Goal: Information Seeking & Learning: Learn about a topic

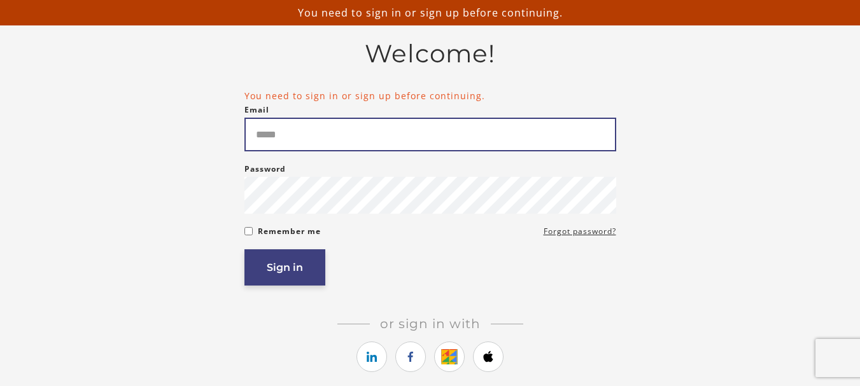
type input "**********"
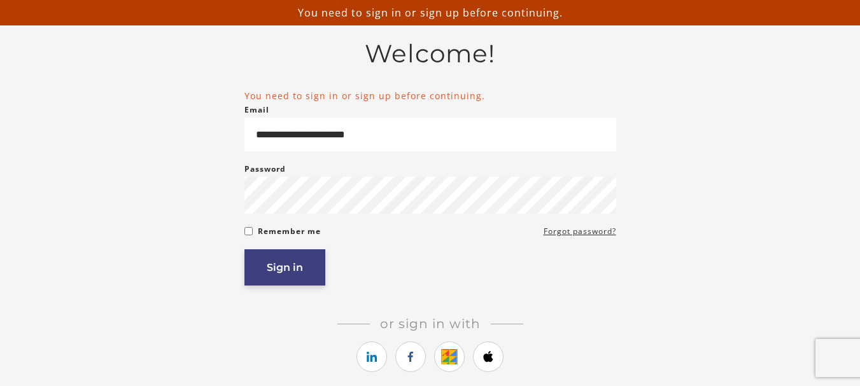
click at [281, 271] on button "Sign in" at bounding box center [284, 267] width 81 height 36
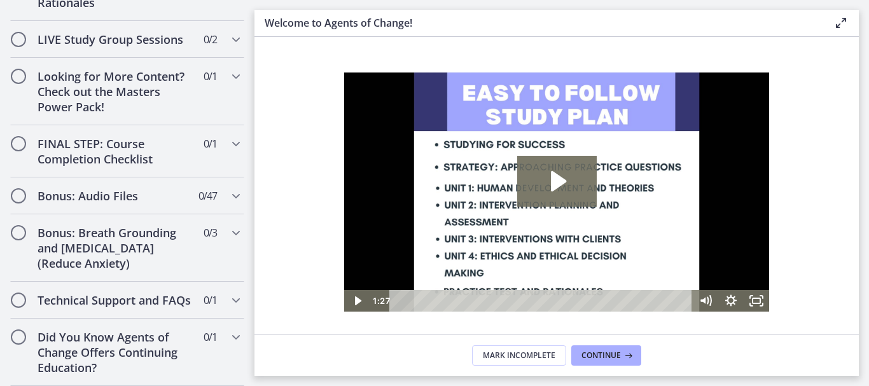
scroll to position [1182, 0]
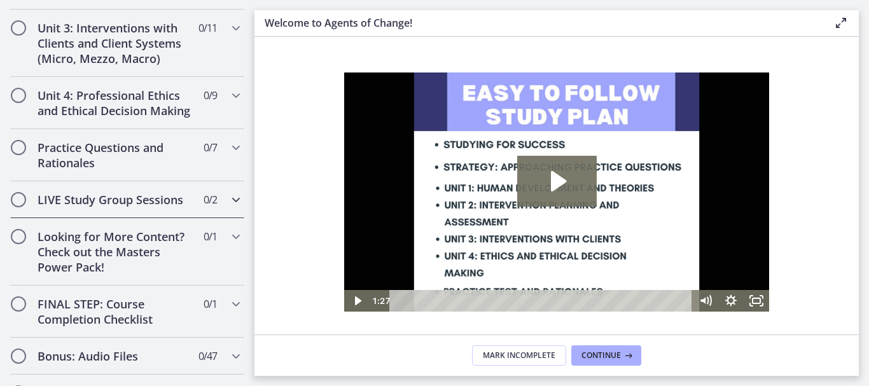
click at [169, 207] on h2 "LIVE Study Group Sessions" at bounding box center [115, 199] width 155 height 15
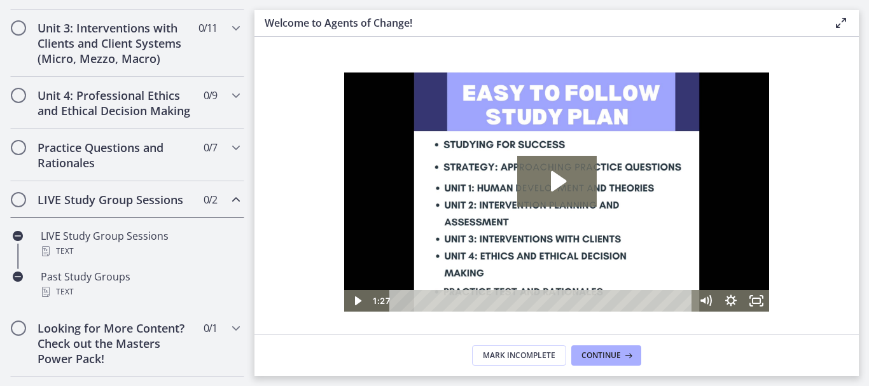
scroll to position [487, 0]
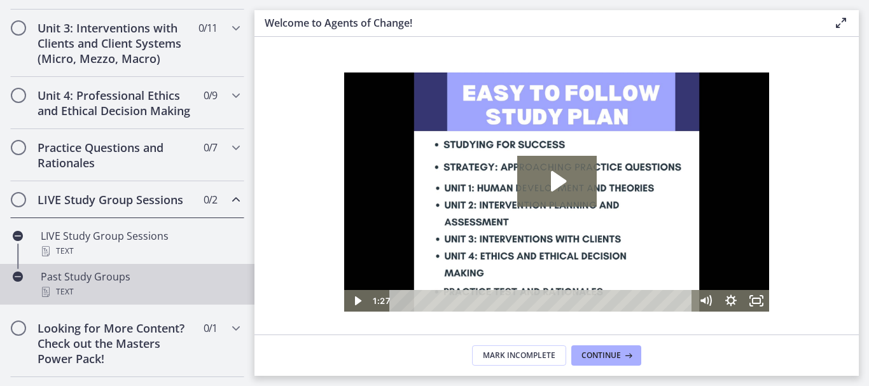
drag, startPoint x: 75, startPoint y: 286, endPoint x: 198, endPoint y: 309, distance: 125.1
click at [76, 286] on div "Past Study Groups Text" at bounding box center [140, 284] width 199 height 31
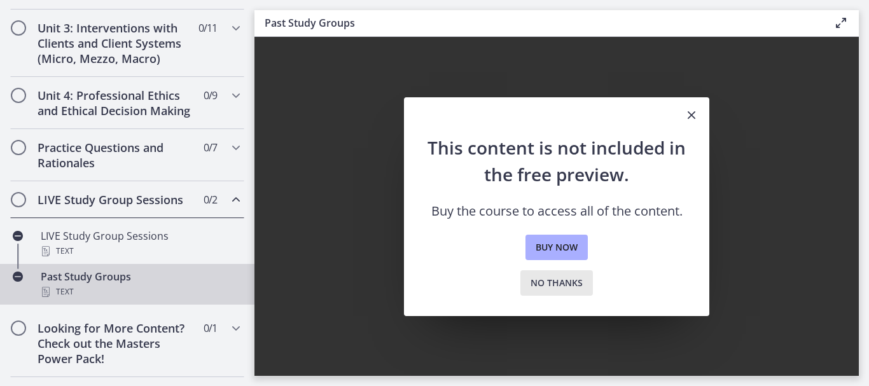
click at [552, 283] on span "No thanks" at bounding box center [557, 283] width 52 height 15
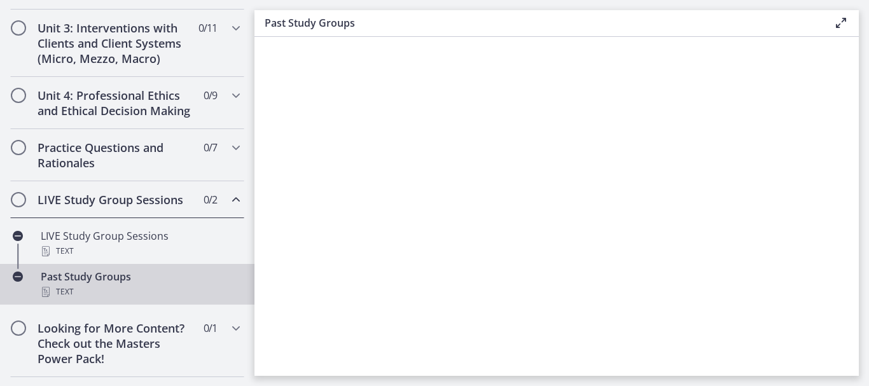
click at [108, 293] on div "Past Study Groups Text" at bounding box center [140, 284] width 199 height 31
click at [87, 294] on div "Past Study Groups Text" at bounding box center [140, 284] width 199 height 31
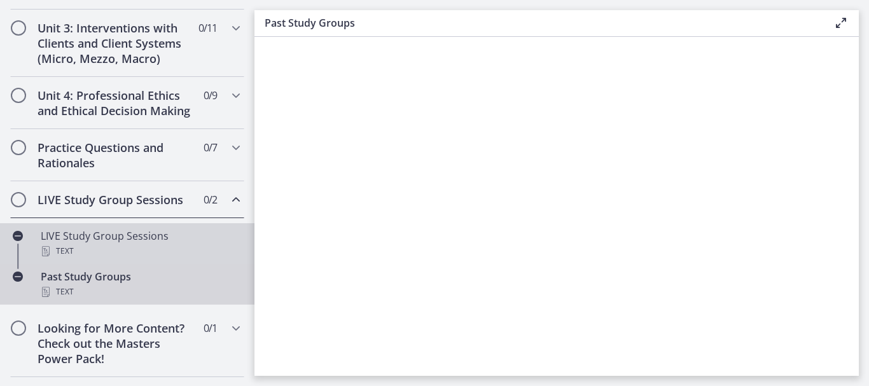
click at [134, 249] on div "LIVE Study Group Sessions Text" at bounding box center [140, 243] width 199 height 31
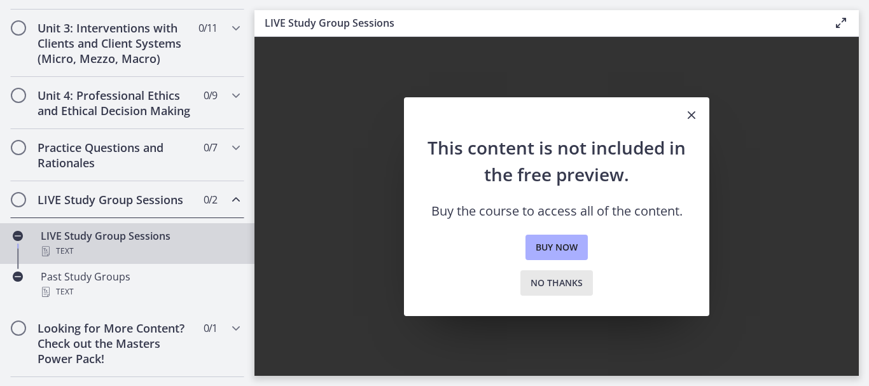
click at [550, 277] on span "No thanks" at bounding box center [557, 283] width 52 height 15
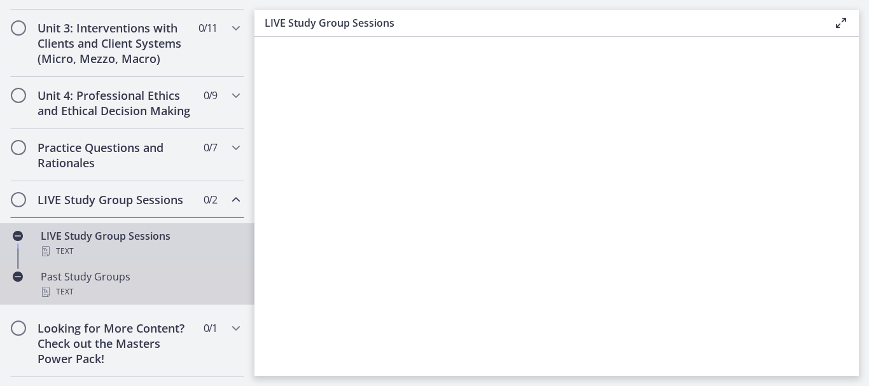
click at [92, 294] on div "Past Study Groups Text" at bounding box center [140, 284] width 199 height 31
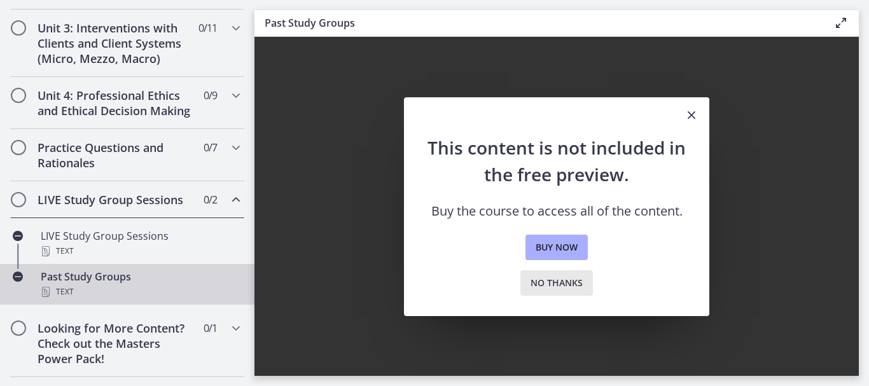
click at [549, 279] on span "No thanks" at bounding box center [557, 283] width 52 height 15
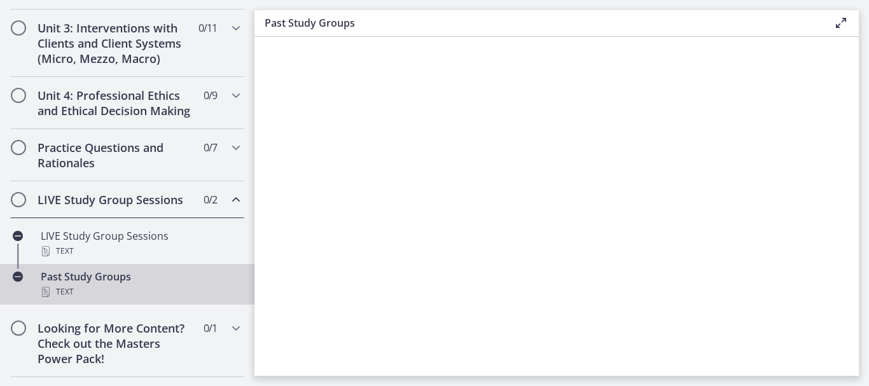
click at [78, 290] on div "Past Study Groups Text" at bounding box center [140, 284] width 199 height 31
click at [81, 291] on div "Past Study Groups Text" at bounding box center [140, 284] width 199 height 31
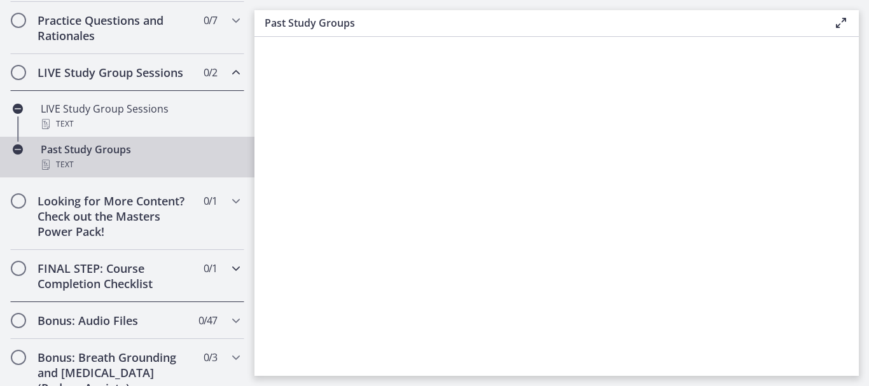
scroll to position [678, 0]
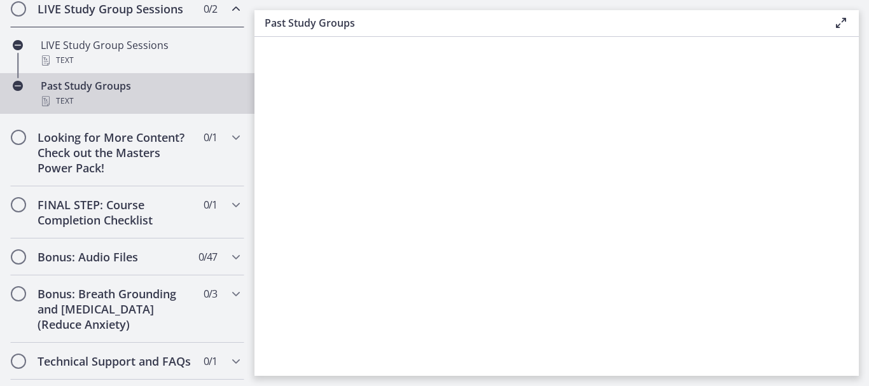
click at [99, 99] on div "Past Study Groups Text" at bounding box center [140, 93] width 199 height 31
click at [102, 101] on div "Past Study Groups Text" at bounding box center [140, 93] width 199 height 31
click at [106, 166] on h2 "Looking for More Content? Check out the Masters Power Pack!" at bounding box center [115, 153] width 155 height 46
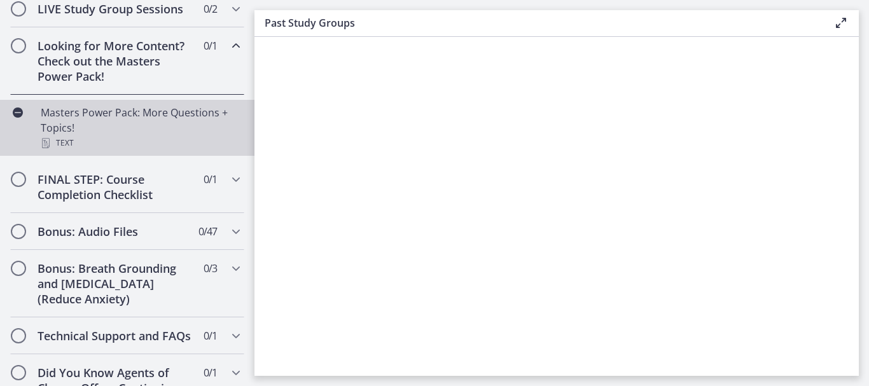
click at [119, 132] on div "Masters Power Pack: More Questions + Topics! Text" at bounding box center [140, 128] width 199 height 46
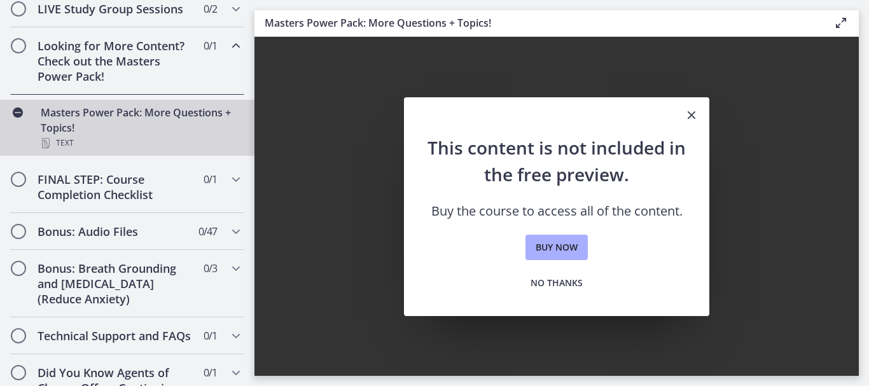
click at [692, 111] on icon "Close" at bounding box center [691, 115] width 15 height 15
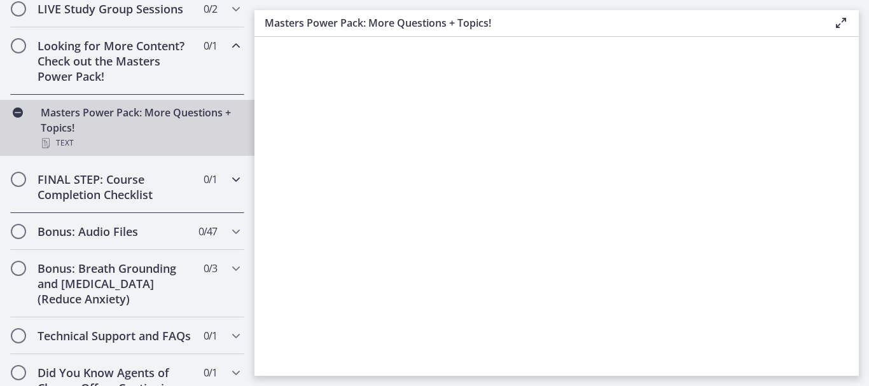
click at [82, 200] on h2 "FINAL STEP: Course Completion Checklist" at bounding box center [115, 187] width 155 height 31
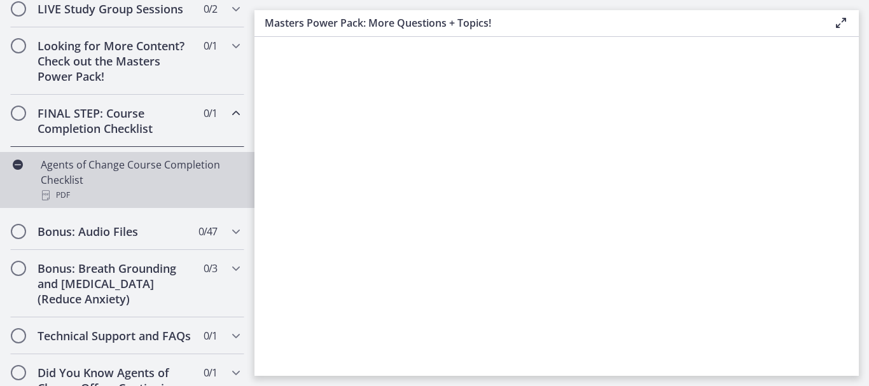
click at [91, 190] on div "Agents of Change Course Completion Checklist PDF" at bounding box center [140, 180] width 199 height 46
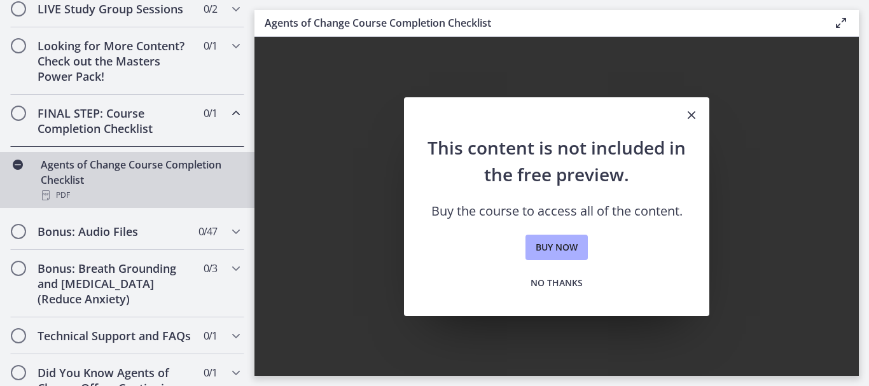
click at [692, 116] on icon "Close" at bounding box center [691, 115] width 15 height 15
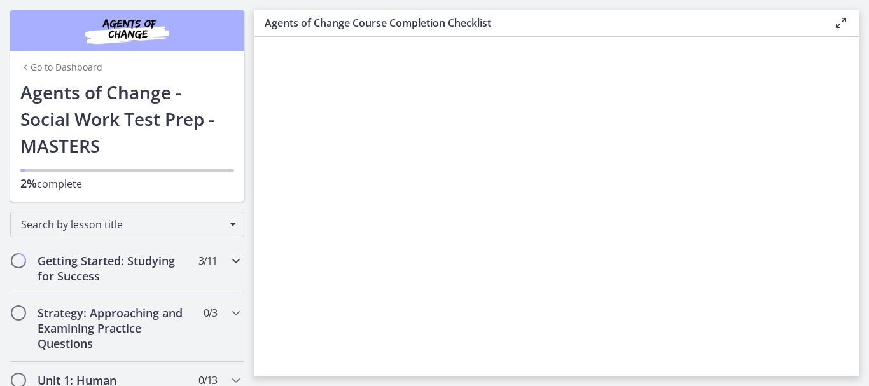
click at [137, 267] on h2 "Getting Started: Studying for Success" at bounding box center [115, 268] width 155 height 31
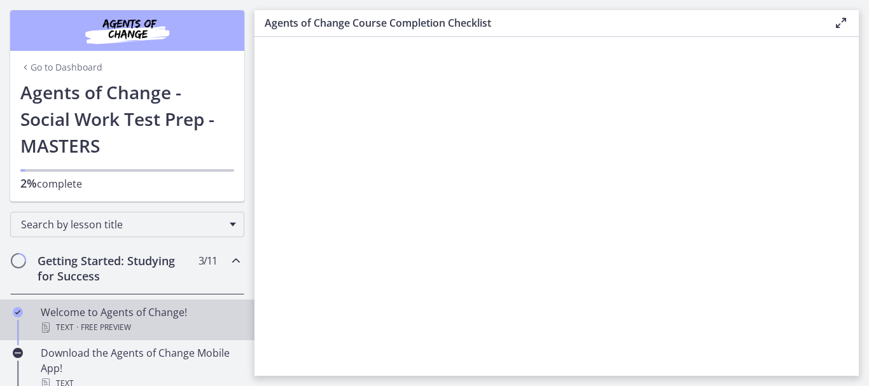
scroll to position [127, 0]
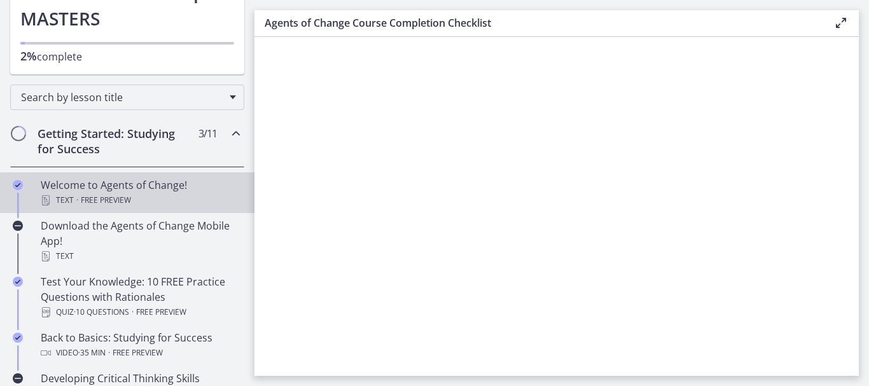
click at [142, 186] on div "Welcome to Agents of Change! Text · Free preview" at bounding box center [140, 193] width 199 height 31
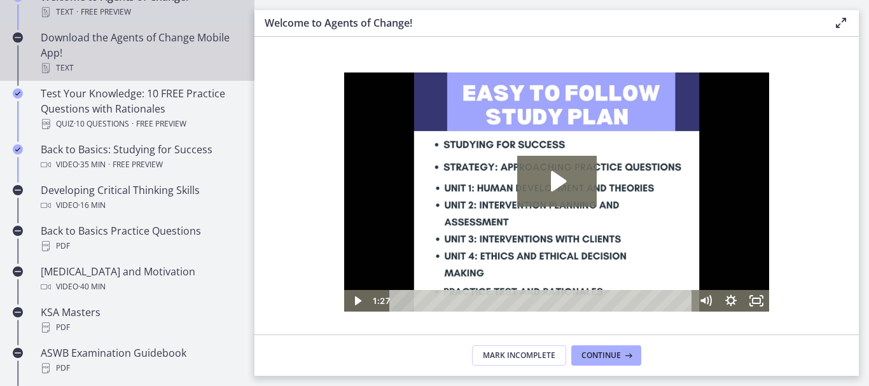
scroll to position [318, 0]
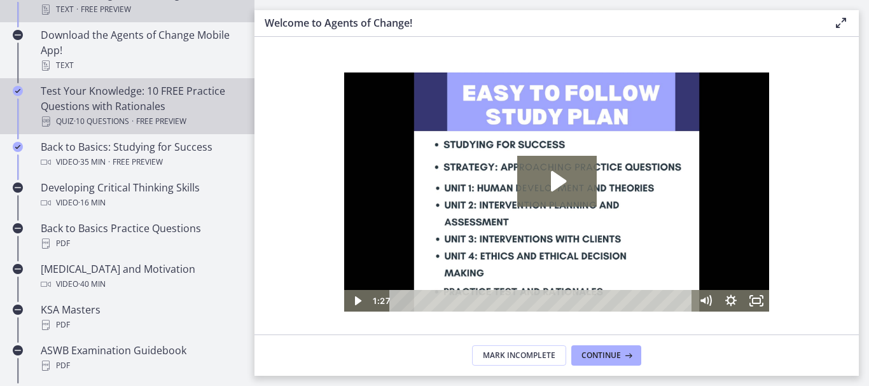
click at [147, 102] on div "Test Your Knowledge: 10 FREE Practice Questions with Rationales Quiz · 10 Quest…" at bounding box center [140, 106] width 199 height 46
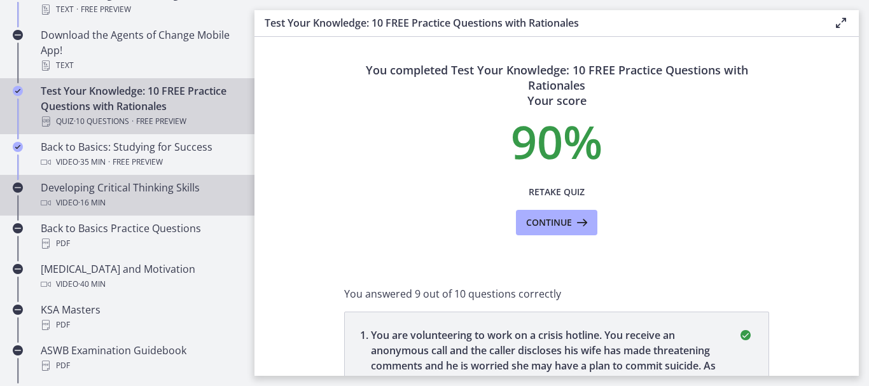
click at [126, 184] on div "Developing Critical Thinking Skills Video · 16 min" at bounding box center [140, 195] width 199 height 31
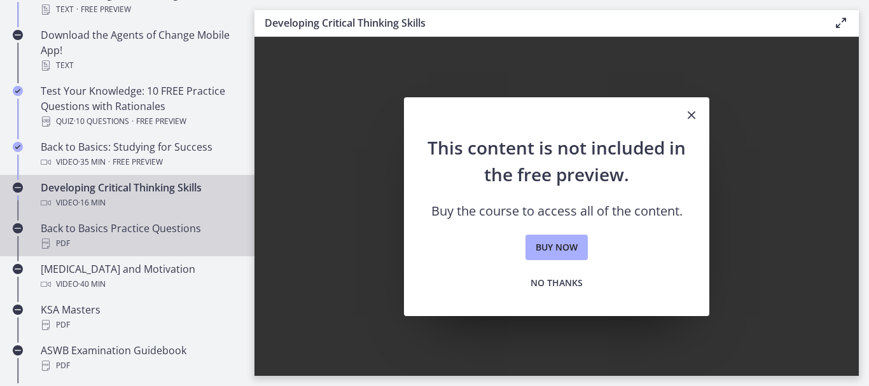
click at [134, 230] on div "Back to Basics Practice Questions PDF" at bounding box center [140, 236] width 199 height 31
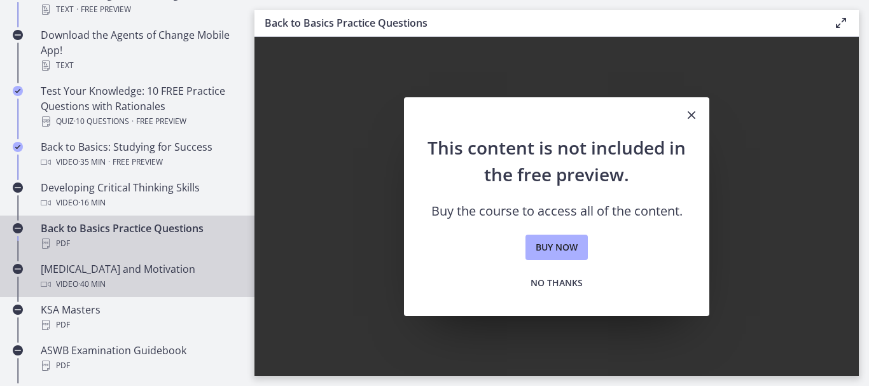
click at [120, 271] on div "[MEDICAL_DATA] and Motivation Video · 40 min" at bounding box center [140, 277] width 199 height 31
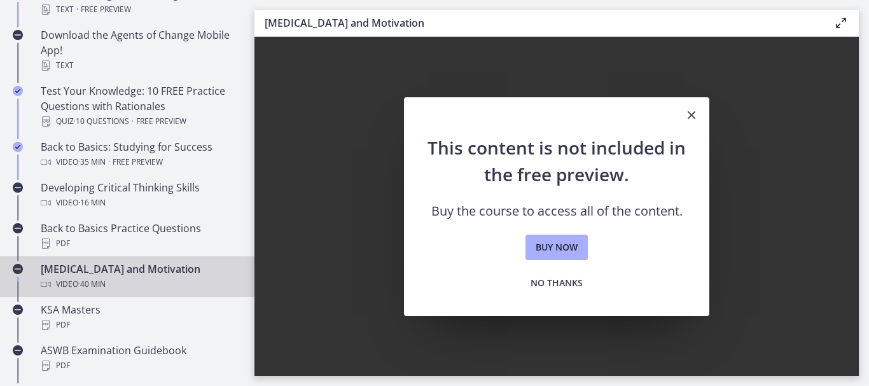
click at [693, 114] on icon "Close" at bounding box center [691, 115] width 15 height 15
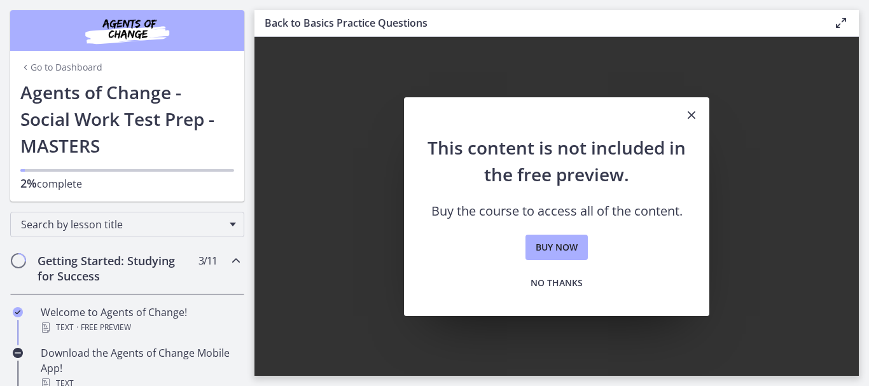
click at [689, 116] on icon "Close" at bounding box center [691, 115] width 15 height 15
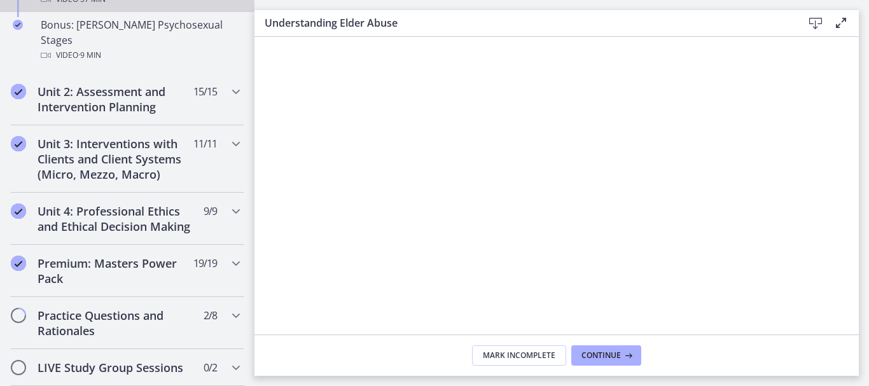
scroll to position [1145, 0]
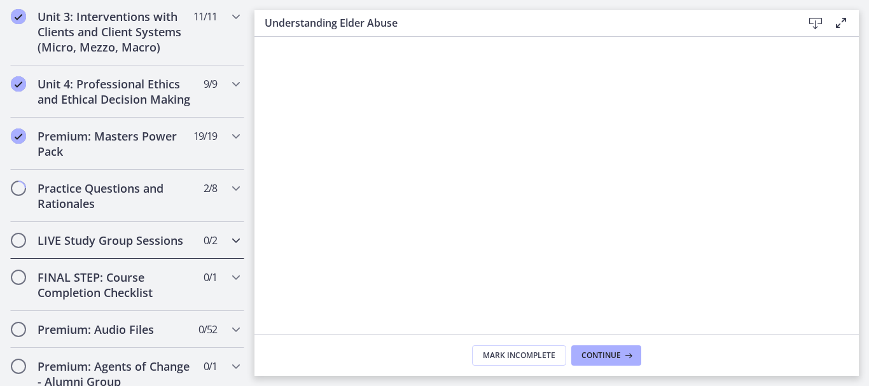
click at [172, 233] on h2 "LIVE Study Group Sessions" at bounding box center [115, 240] width 155 height 15
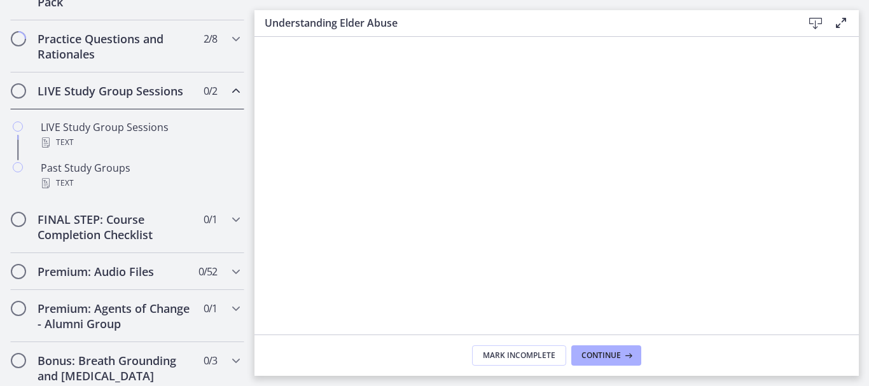
scroll to position [529, 0]
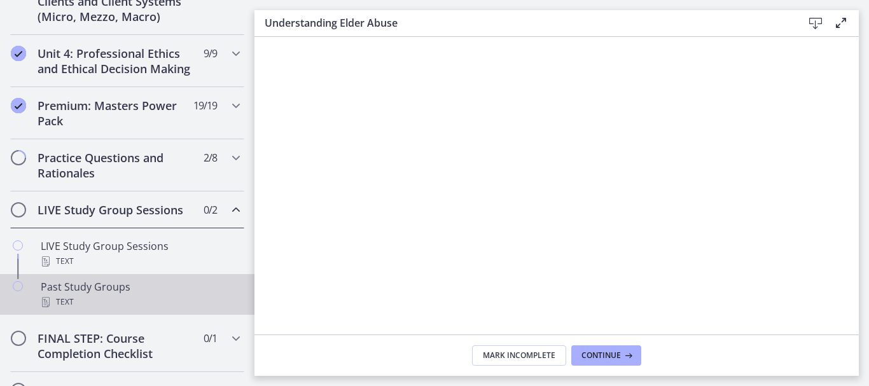
drag, startPoint x: 88, startPoint y: 306, endPoint x: 178, endPoint y: 321, distance: 90.9
click at [89, 306] on div "Past Study Groups Text" at bounding box center [140, 294] width 199 height 31
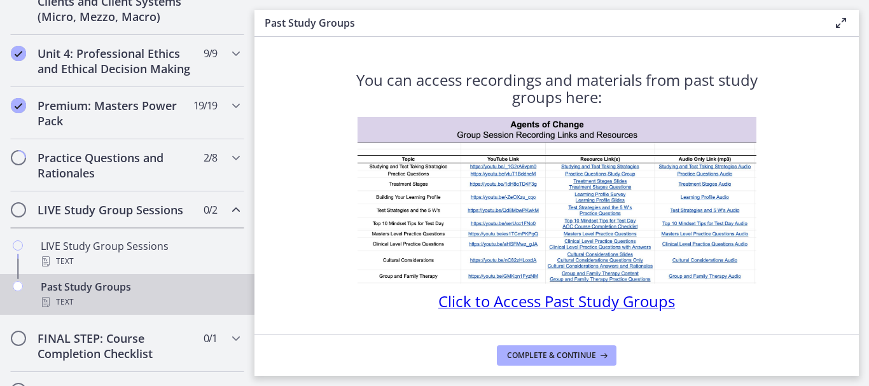
click at [573, 300] on span "Click to Access Past Study Groups" at bounding box center [556, 301] width 237 height 21
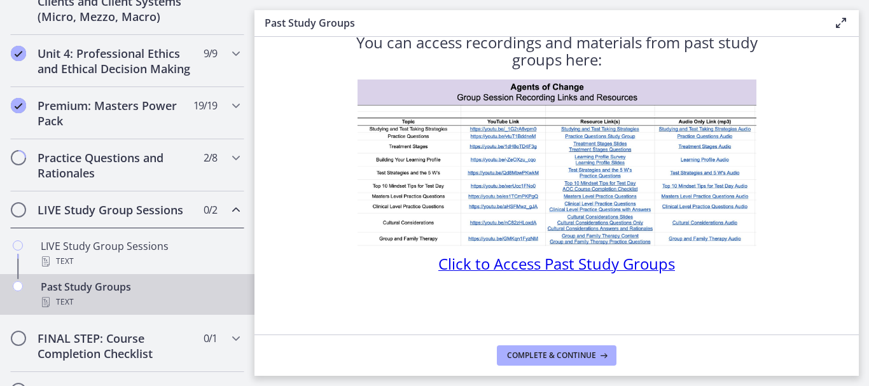
click at [488, 269] on span "Click to Access Past Study Groups" at bounding box center [556, 263] width 237 height 21
